Goal: Information Seeking & Learning: Learn about a topic

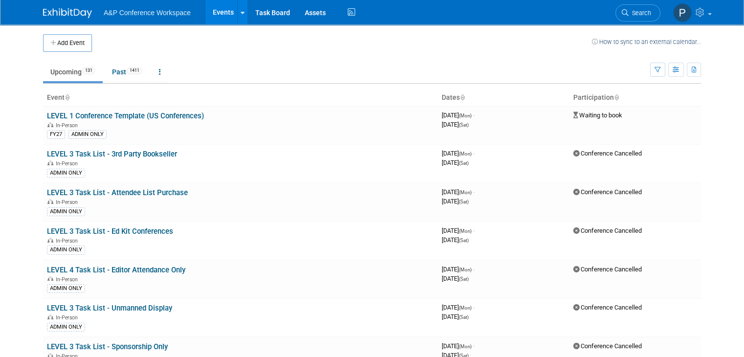
scroll to position [3852, 0]
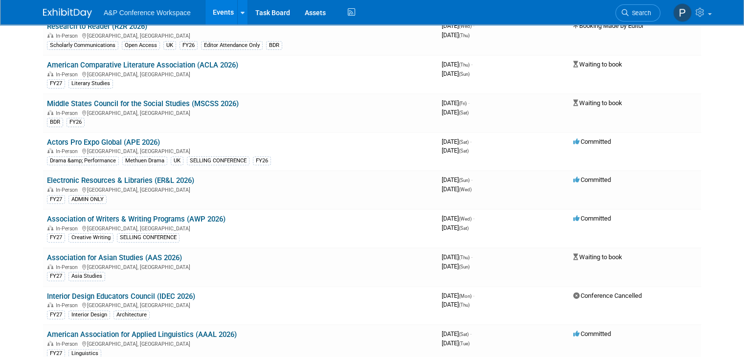
click at [182, 215] on link "Association of Writers & Writing Programs (AWP 2026)" at bounding box center [136, 219] width 178 height 9
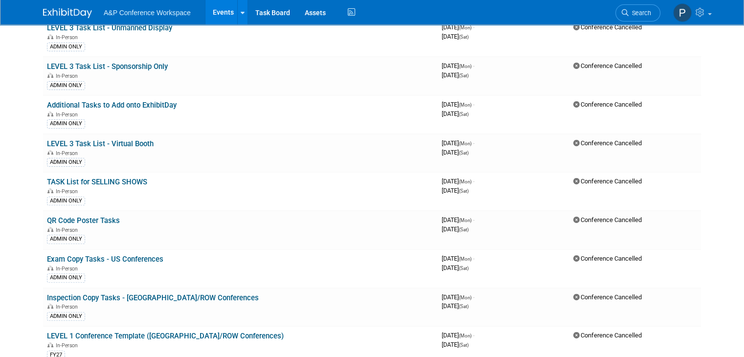
scroll to position [0, 0]
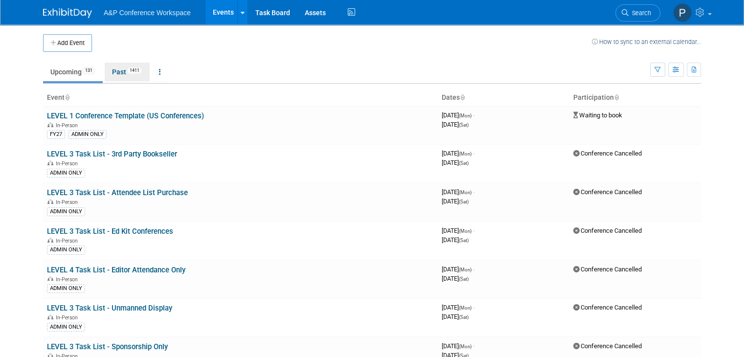
drag, startPoint x: 108, startPoint y: 75, endPoint x: 115, endPoint y: 80, distance: 8.6
click at [108, 75] on link "Past 1411" at bounding box center [127, 72] width 45 height 19
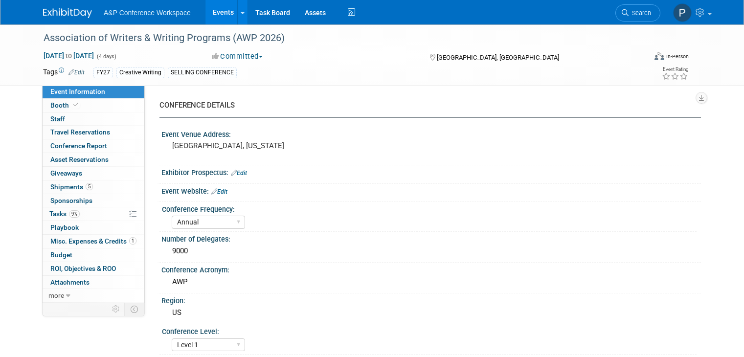
select select "Annual"
select select "Level 1"
select select "In-Person Booth"
select select "Creative Writing"
select select "Bloomsbury Academic"
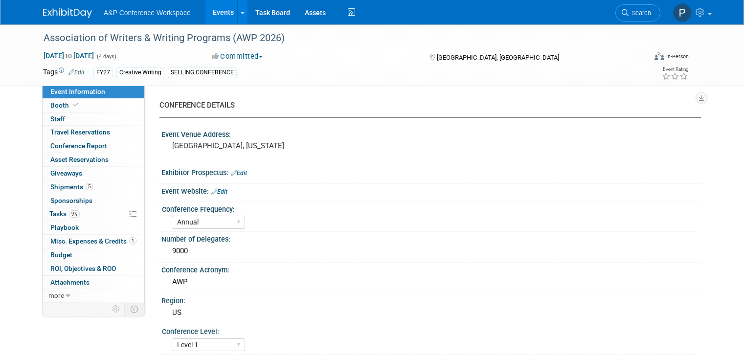
select select "Anne Weston"
select select "Paige Papandrea"
select select "Brand/Subject Presence​"
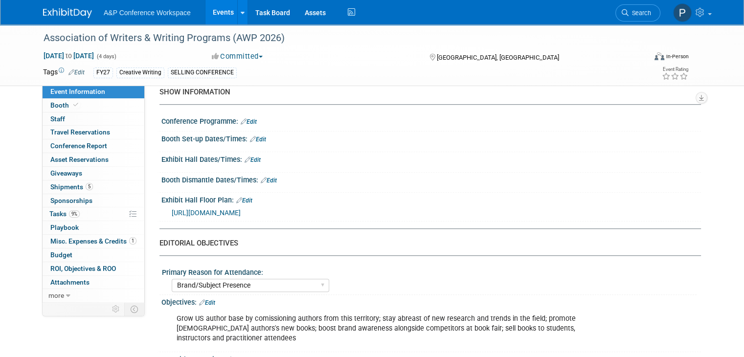
scroll to position [681, 0]
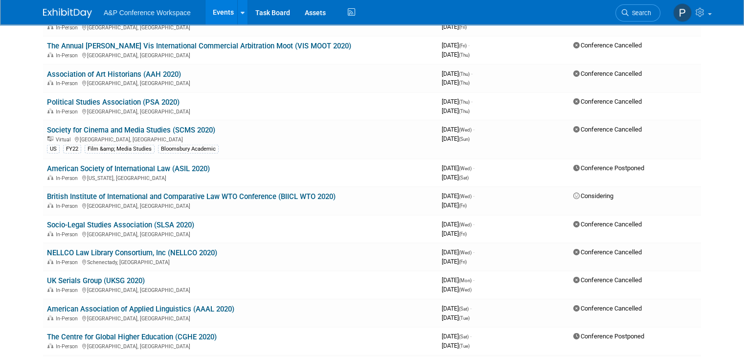
scroll to position [7792, 0]
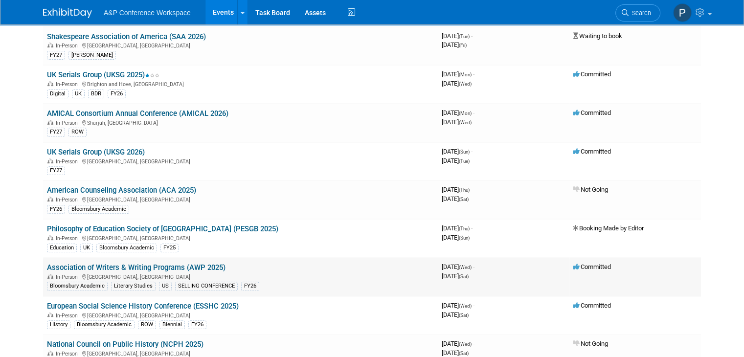
click at [171, 263] on link "Association of Writers & Writing Programs (AWP 2025)" at bounding box center [136, 267] width 178 height 9
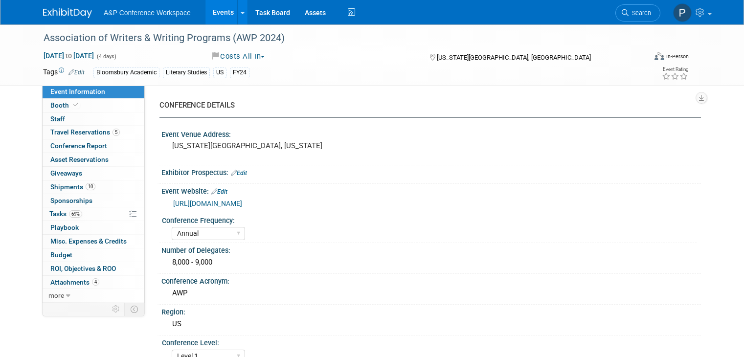
select select "Annual"
select select "Level 1"
select select "In-Person Booth"
select select "Anne Weston"
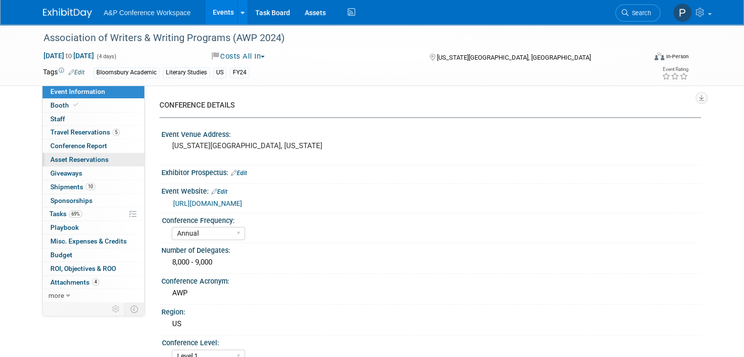
click at [110, 156] on link "0 Asset Reservations 0" at bounding box center [94, 159] width 102 height 13
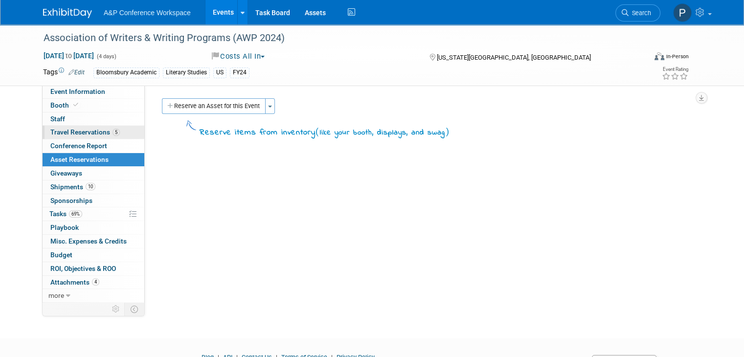
click at [113, 133] on link "5 Travel Reservations 5" at bounding box center [94, 132] width 102 height 13
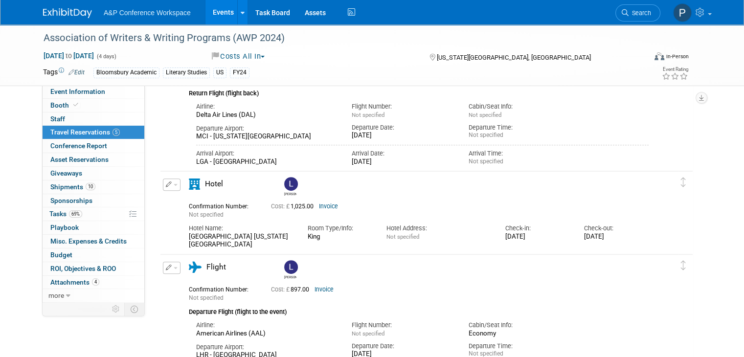
scroll to position [342, 0]
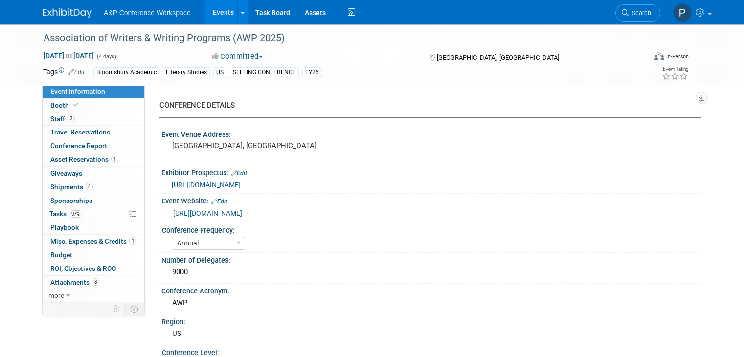
select select "Annual"
select select "Level 1"
select select "In-Person Booth"
select select "Creative Writing"
select select "Bloomsbury Academic"
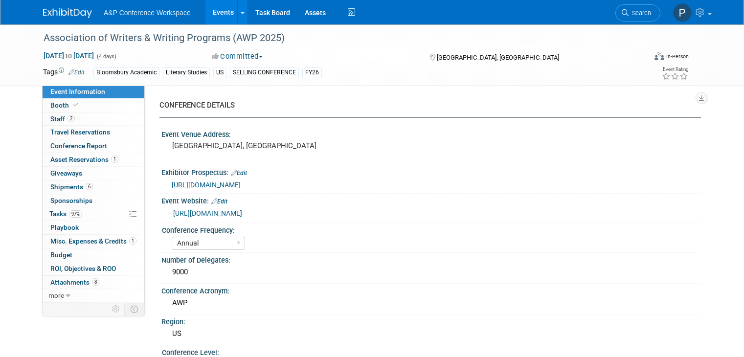
select select "[PERSON_NAME]"
select select "Networking/Commissioning"
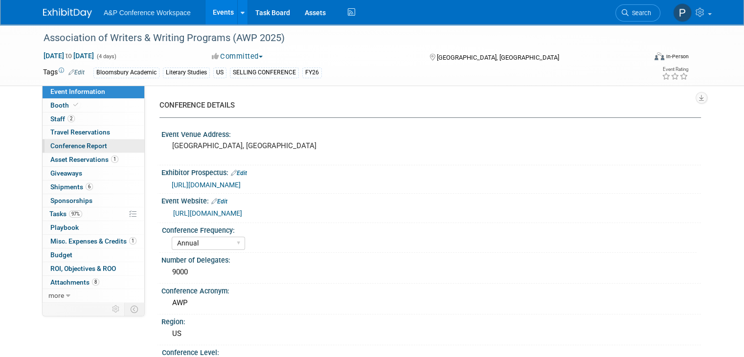
click at [77, 147] on span "Conference Report" at bounding box center [78, 146] width 57 height 8
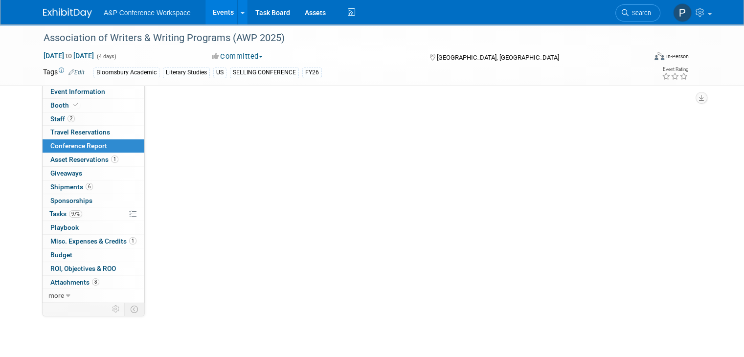
select select "YES"
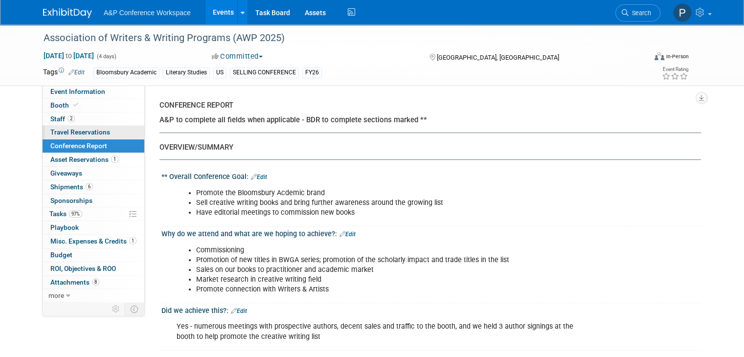
click at [81, 134] on span "Travel Reservations 0" at bounding box center [80, 132] width 60 height 8
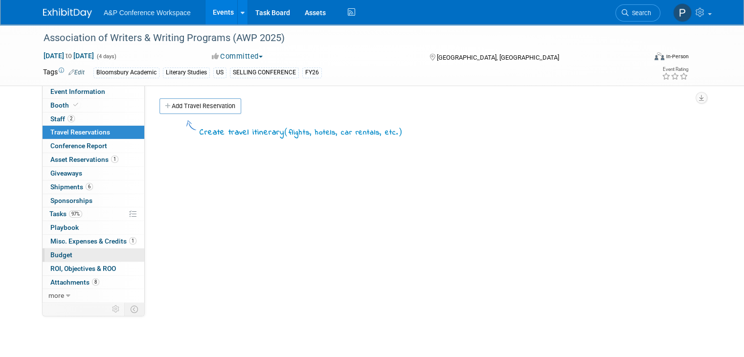
click at [91, 253] on link "Budget" at bounding box center [94, 254] width 102 height 13
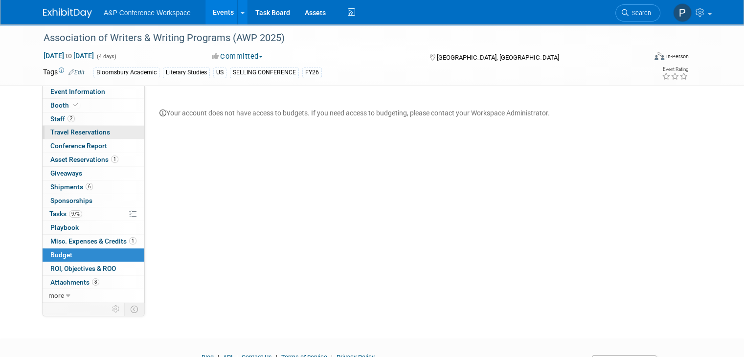
click at [98, 128] on link "0 Travel Reservations 0" at bounding box center [94, 132] width 102 height 13
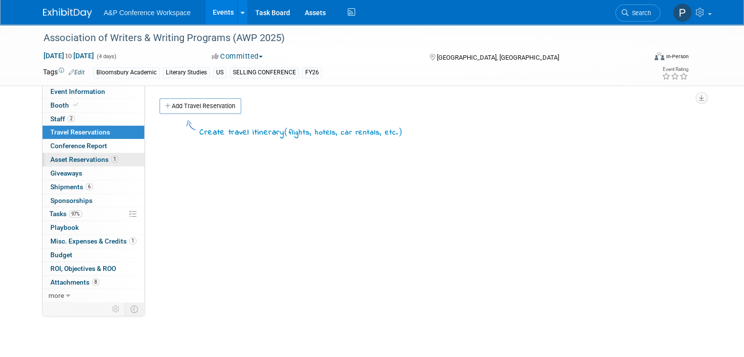
click at [110, 165] on link "1 Asset Reservations 1" at bounding box center [94, 159] width 102 height 13
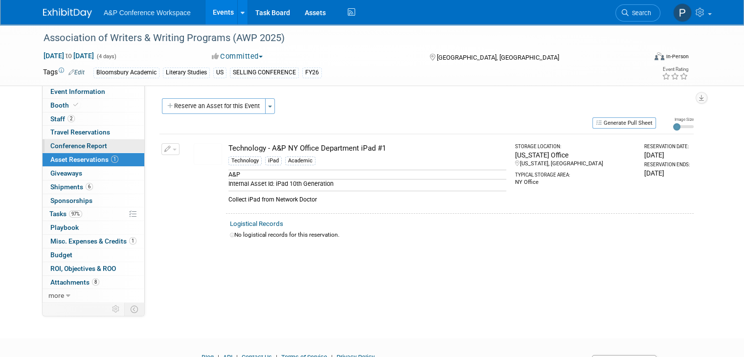
click at [110, 149] on link "Conference Report" at bounding box center [94, 145] width 102 height 13
select select "YES"
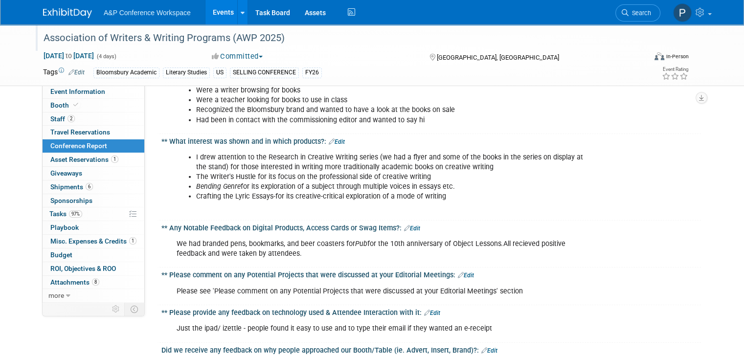
scroll to position [2124, 0]
